Goal: Information Seeking & Learning: Understand process/instructions

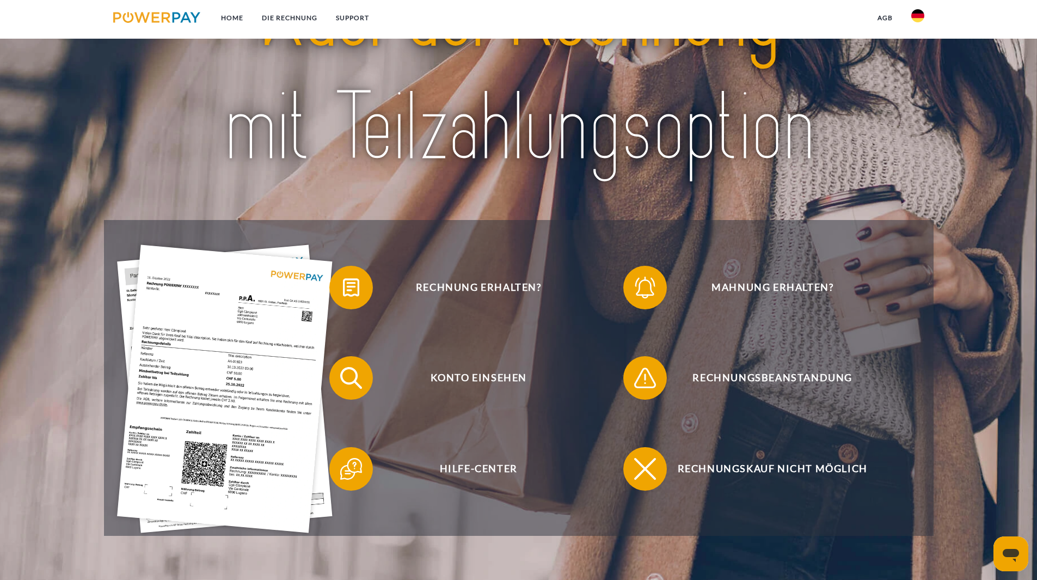
scroll to position [109, 0]
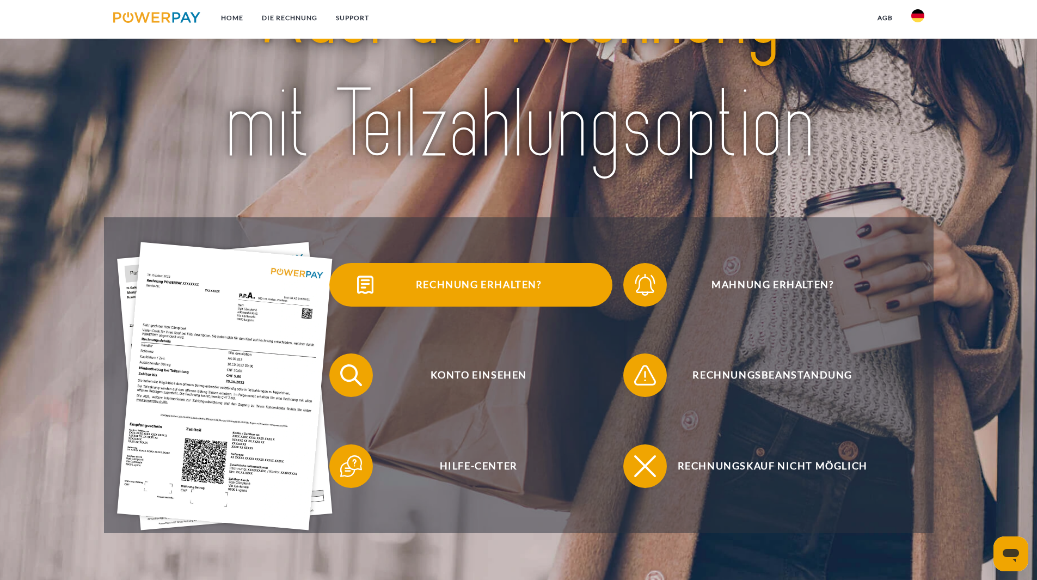
click at [441, 289] on span "Rechnung erhalten?" at bounding box center [478, 285] width 267 height 44
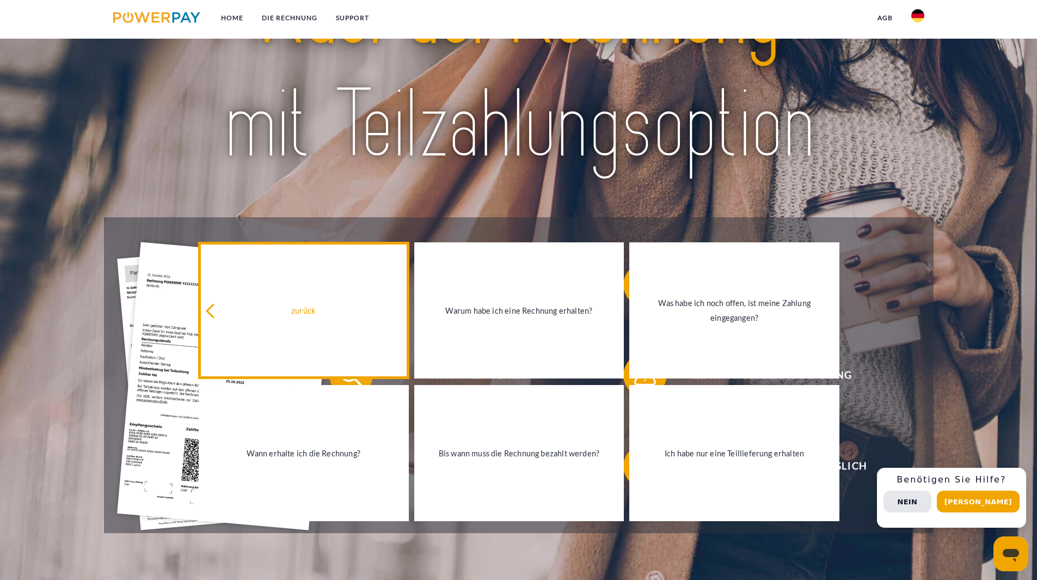
click at [213, 315] on icon at bounding box center [213, 311] width 15 height 15
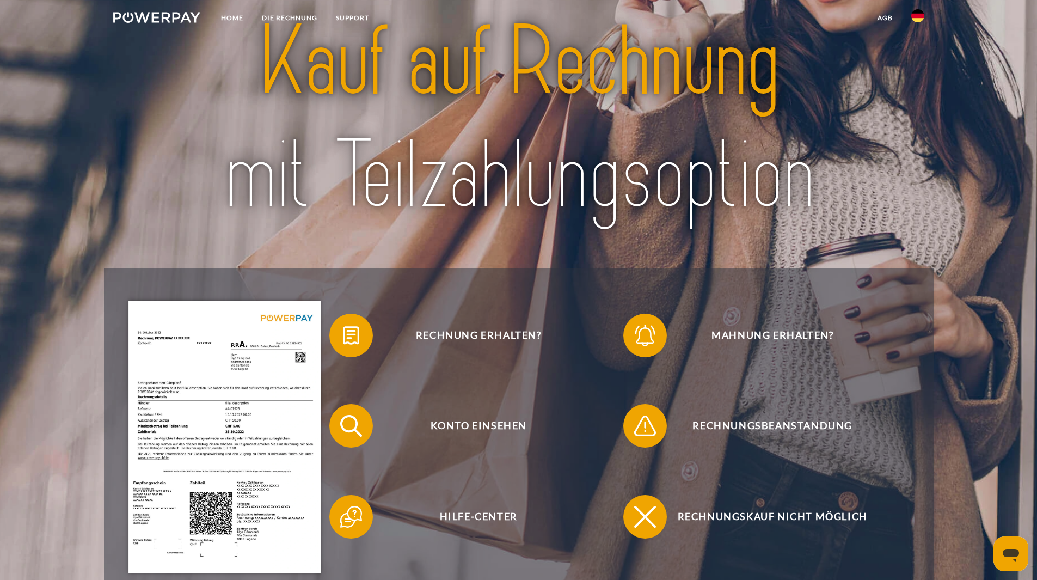
scroll to position [0, 0]
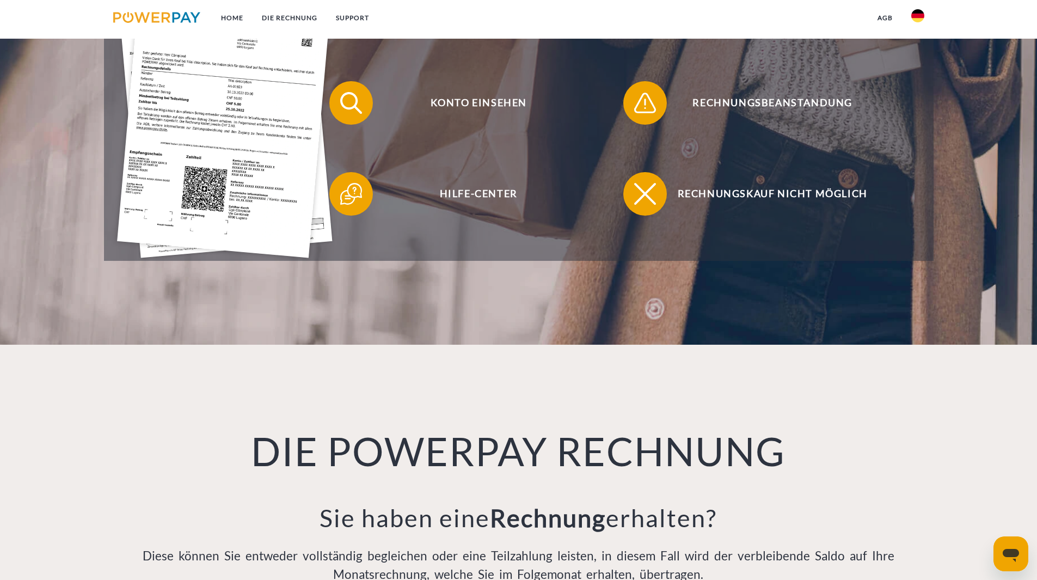
click at [218, 199] on img at bounding box center [225, 114] width 216 height 288
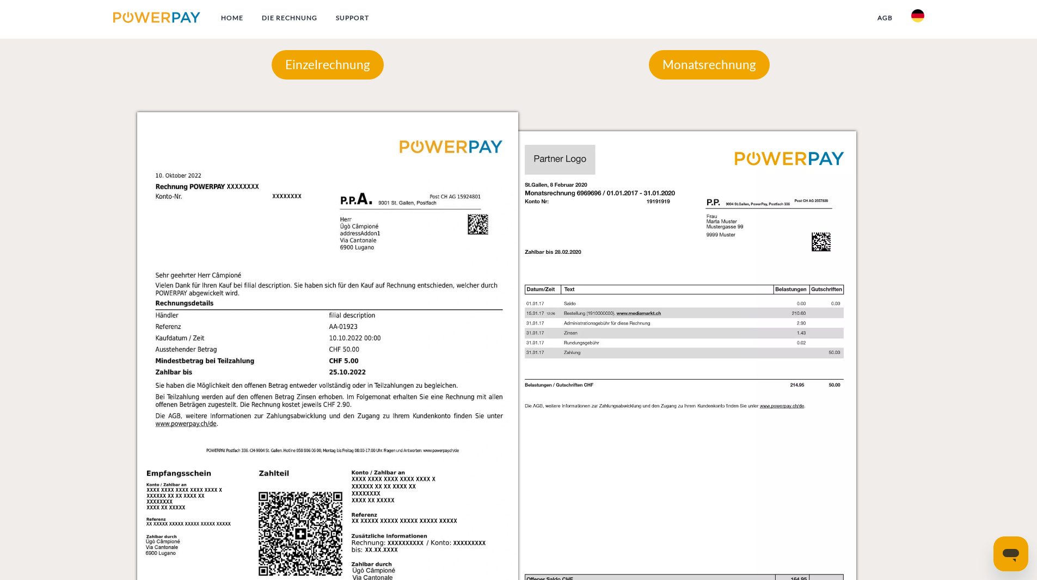
scroll to position [994, 0]
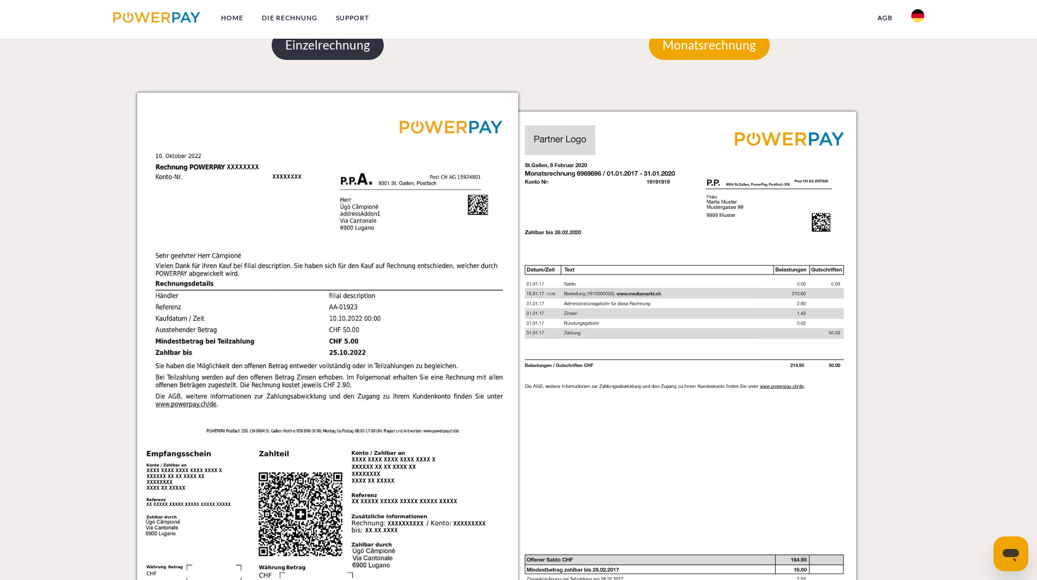
click at [281, 56] on p "Einzelrechnung" at bounding box center [328, 44] width 112 height 29
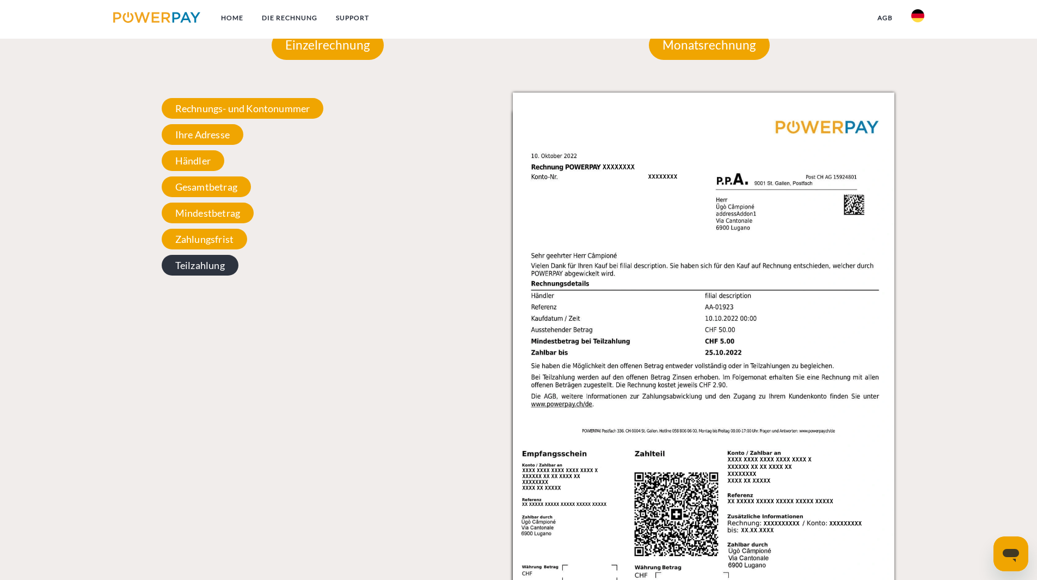
click at [229, 266] on span "Teilzahlung" at bounding box center [200, 265] width 77 height 21
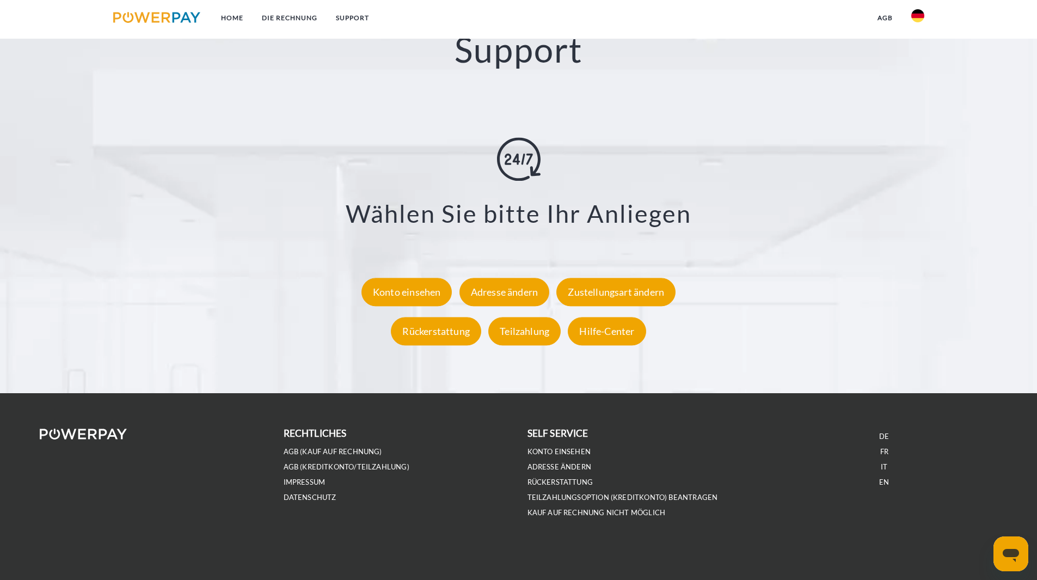
scroll to position [1953, 0]
click at [516, 320] on div "Teilzahlung" at bounding box center [524, 331] width 72 height 28
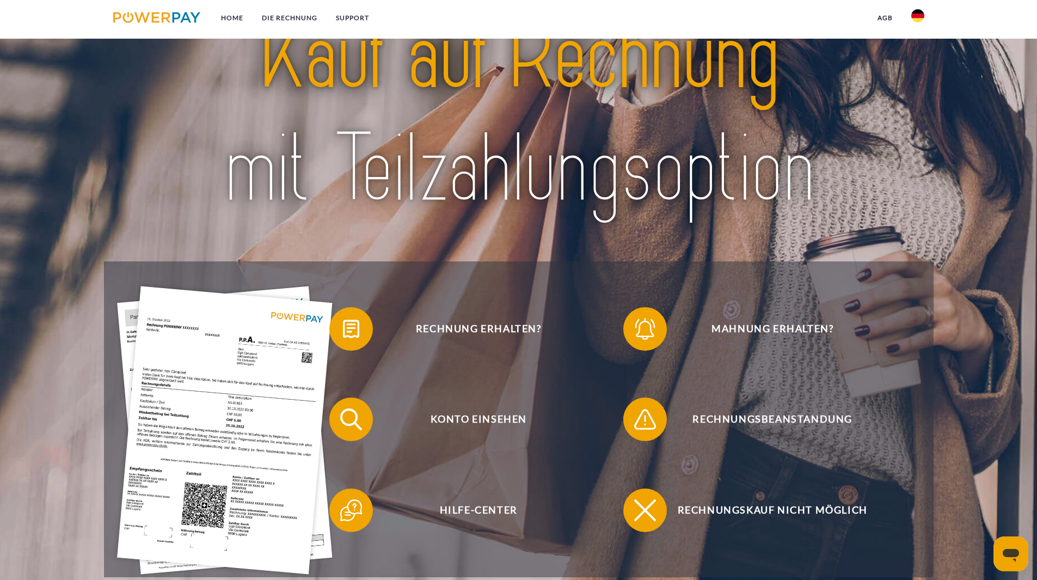
scroll to position [163, 0]
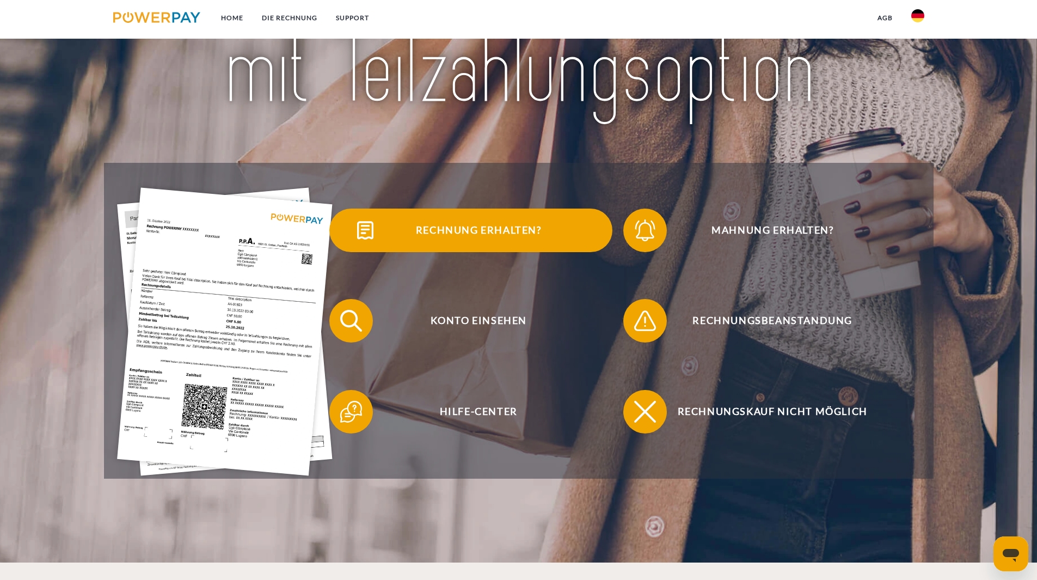
click at [489, 231] on span "Rechnung erhalten?" at bounding box center [478, 231] width 267 height 44
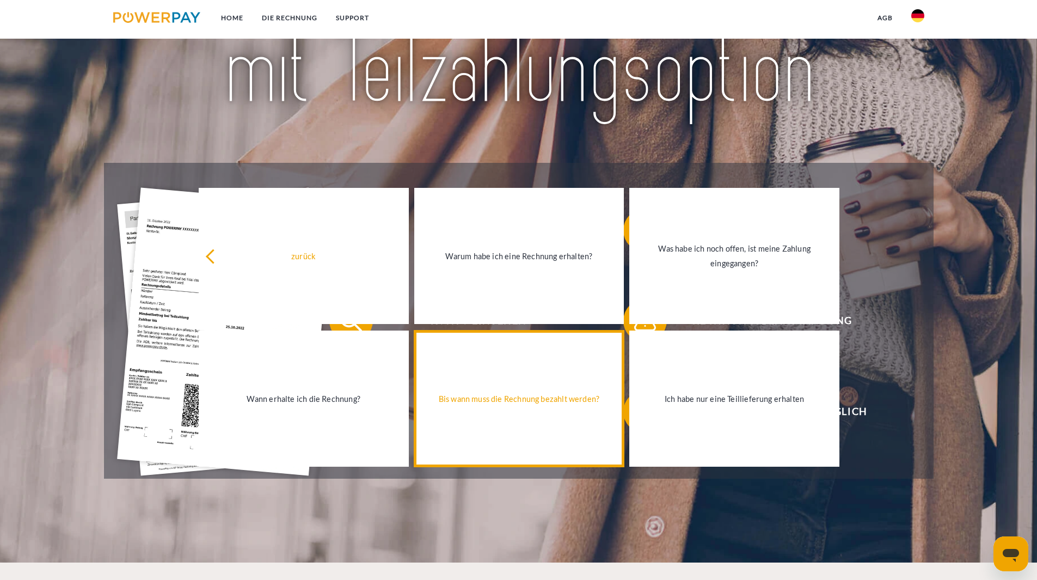
click at [494, 418] on link "Bis wann muss die Rechnung bezahlt werden?" at bounding box center [519, 399] width 210 height 136
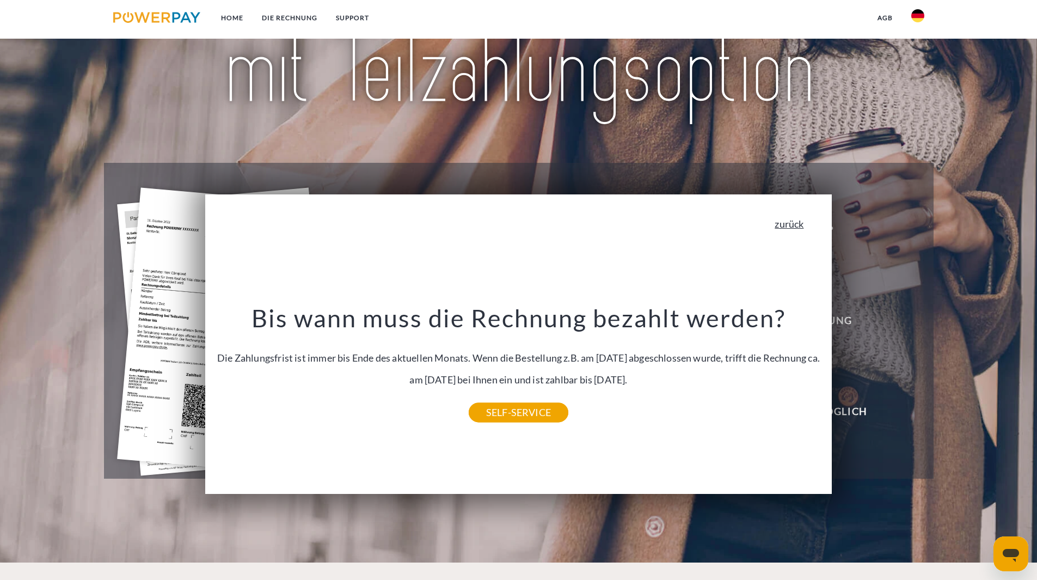
click at [792, 227] on link "zurück" at bounding box center [789, 224] width 29 height 10
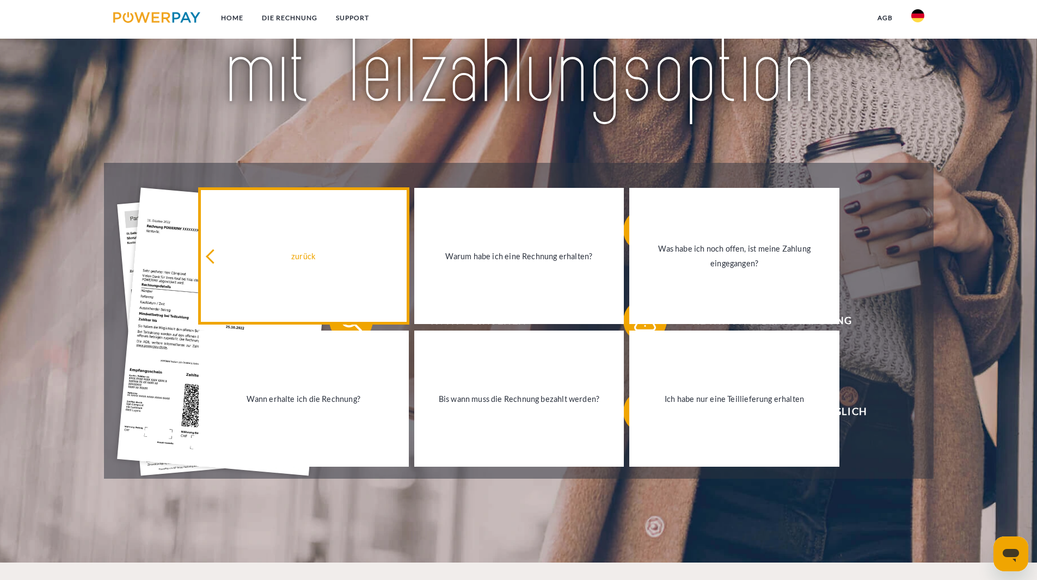
click at [210, 264] on div "zurück" at bounding box center [303, 256] width 197 height 15
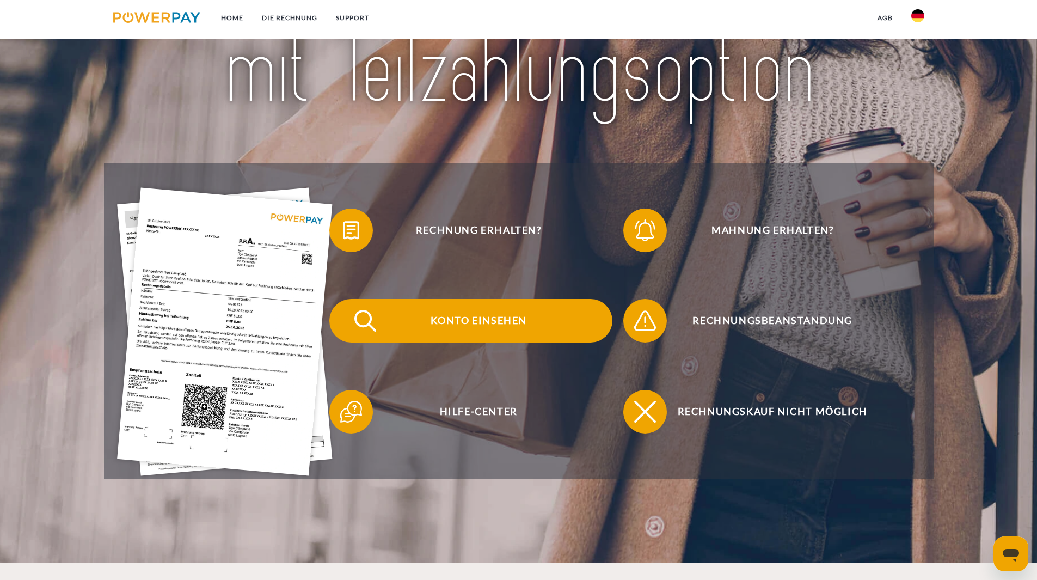
click at [485, 329] on span "Konto einsehen" at bounding box center [478, 321] width 267 height 44
